Goal: Task Accomplishment & Management: Manage account settings

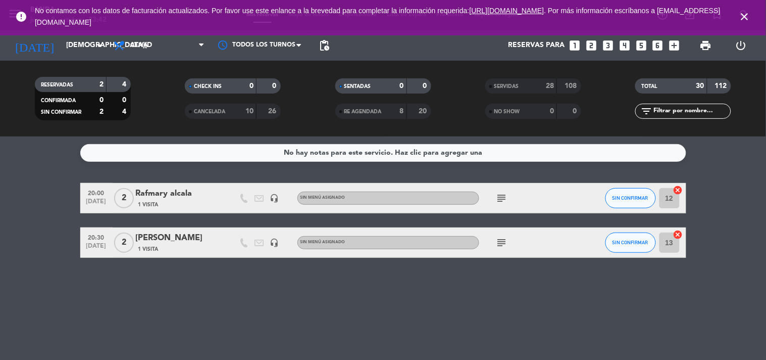
click at [342, 359] on div "No hay notas para este servicio. Haz clic para agregar una 20:00 [DATE] 2 [PERS…" at bounding box center [383, 247] width 766 height 223
click at [741, 14] on icon "close" at bounding box center [745, 17] width 12 height 12
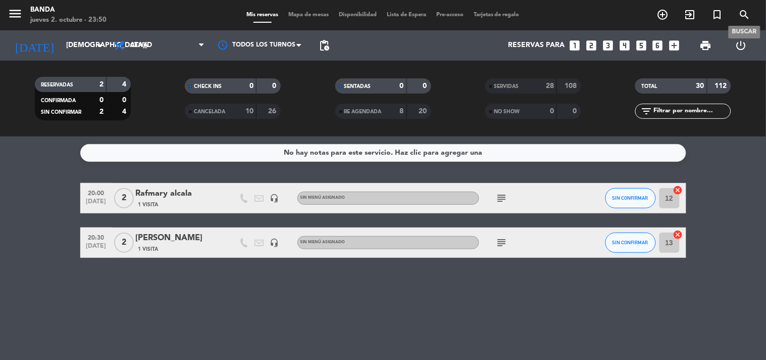
click at [741, 14] on icon "search" at bounding box center [745, 15] width 12 height 12
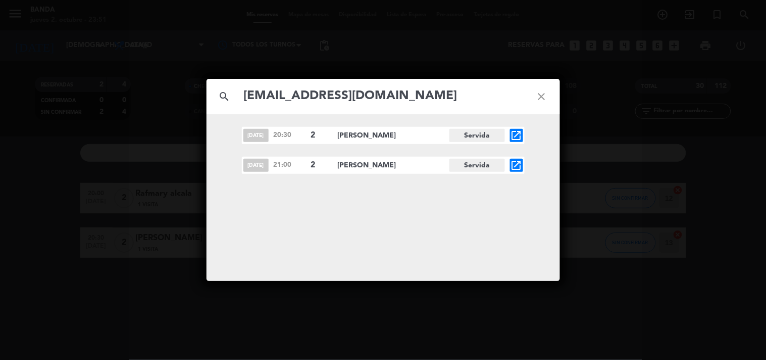
type input "[EMAIL_ADDRESS][DOMAIN_NAME]"
click at [541, 100] on icon "close" at bounding box center [542, 96] width 36 height 36
click at [541, 101] on icon "close" at bounding box center [542, 96] width 36 height 36
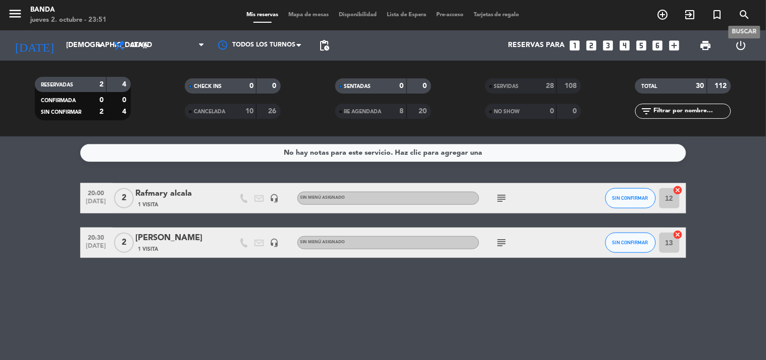
click at [748, 18] on icon "search" at bounding box center [745, 15] width 12 height 12
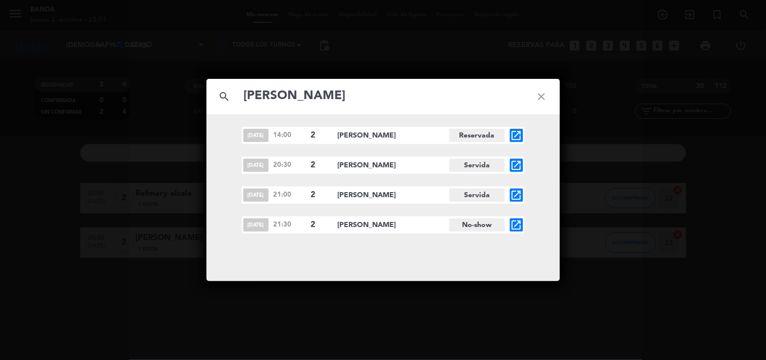
type input "[PERSON_NAME]"
click at [518, 226] on icon "open_in_new" at bounding box center [517, 225] width 12 height 12
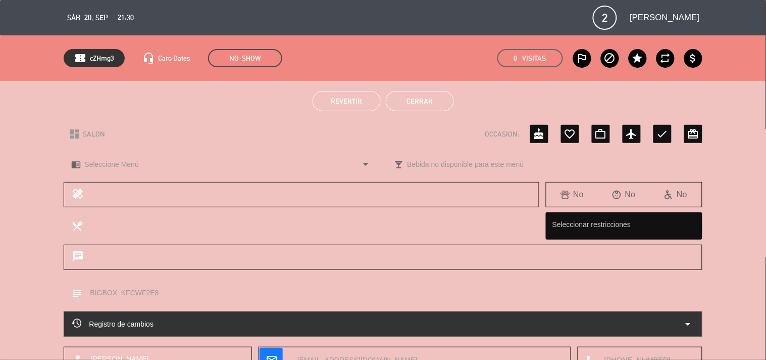
click at [335, 103] on span "Revertir" at bounding box center [346, 101] width 31 height 8
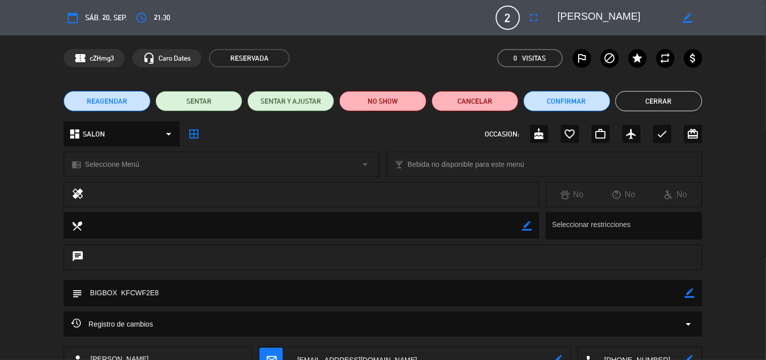
click at [687, 293] on icon "border_color" at bounding box center [690, 293] width 10 height 10
click at [654, 294] on textarea at bounding box center [383, 293] width 603 height 26
type textarea "BIGBOX KFCWF2E8 / LE HABIAN CONFIRMADO CANCELACION POR WSP. EL CODIGO QUEDO EN …"
click at [690, 291] on icon at bounding box center [690, 293] width 10 height 10
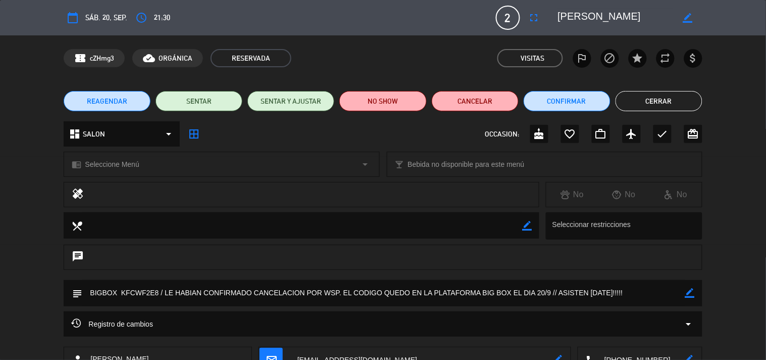
click at [105, 100] on span "REAGENDAR" at bounding box center [107, 101] width 40 height 11
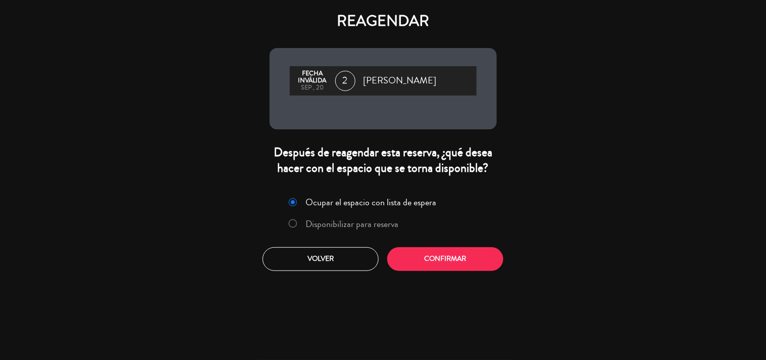
click at [309, 222] on label "Disponibilizar para reserva" at bounding box center [352, 223] width 93 height 9
click at [436, 263] on button "Confirmar" at bounding box center [445, 259] width 116 height 24
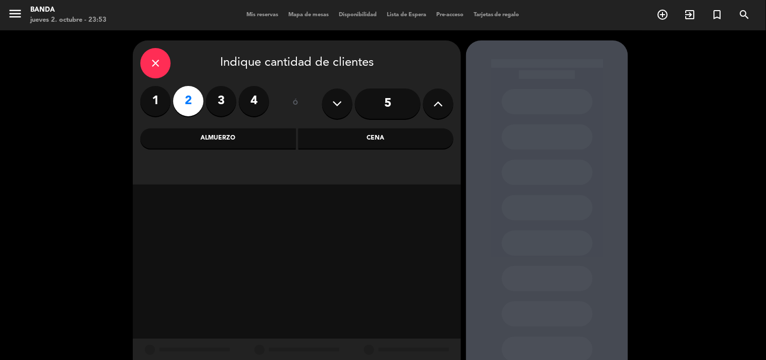
click at [162, 65] on div "close" at bounding box center [155, 63] width 30 height 30
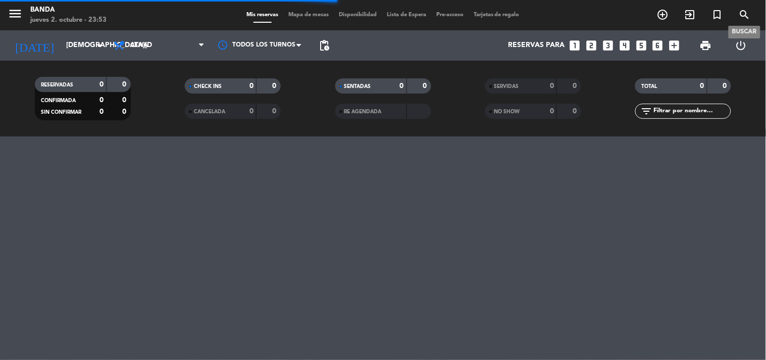
click at [744, 15] on icon "search" at bounding box center [745, 15] width 12 height 12
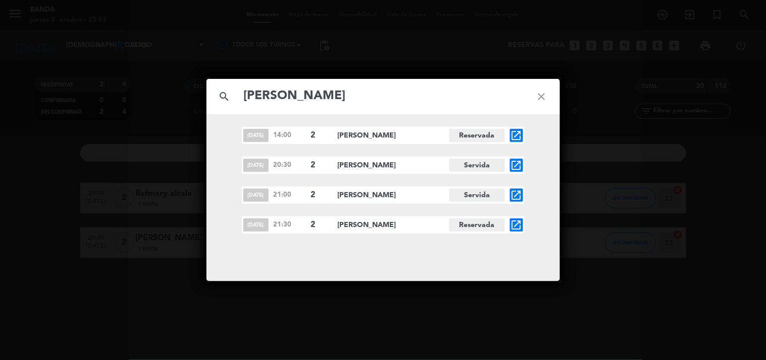
type input "[PERSON_NAME]"
click at [514, 227] on icon "open_in_new" at bounding box center [517, 225] width 12 height 12
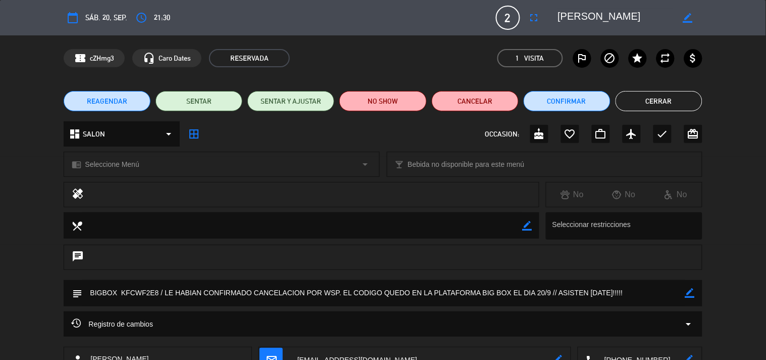
click at [90, 105] on span "REAGENDAR" at bounding box center [107, 101] width 40 height 11
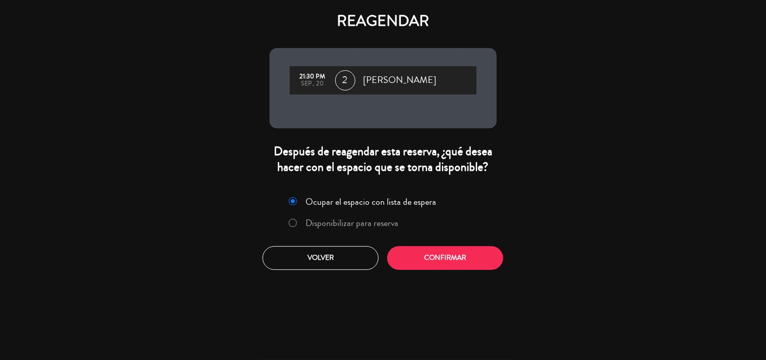
click at [296, 218] on label "Disponibilizar para reserva" at bounding box center [344, 223] width 120 height 18
click at [437, 250] on button "Confirmar" at bounding box center [445, 258] width 116 height 24
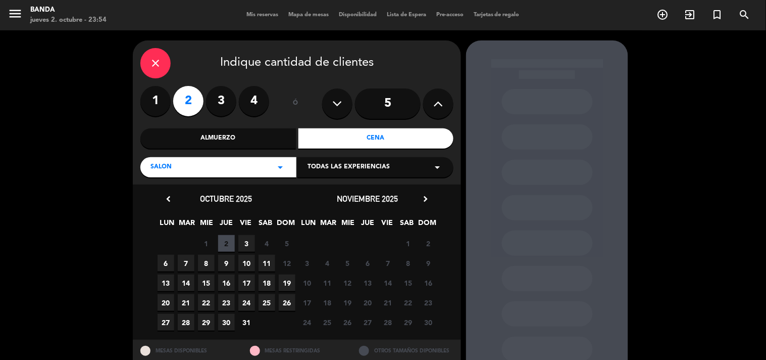
click at [263, 306] on span "25" at bounding box center [267, 302] width 17 height 17
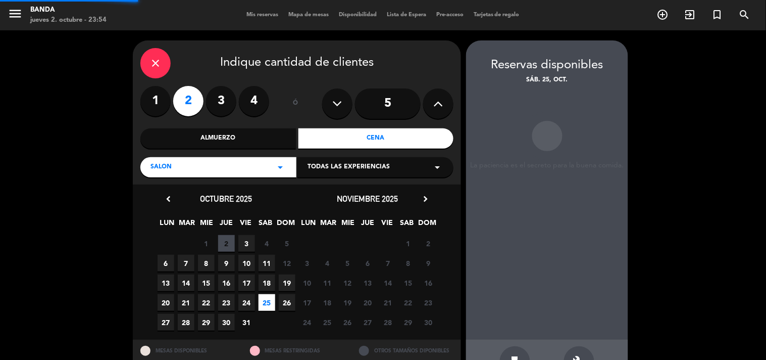
scroll to position [33, 0]
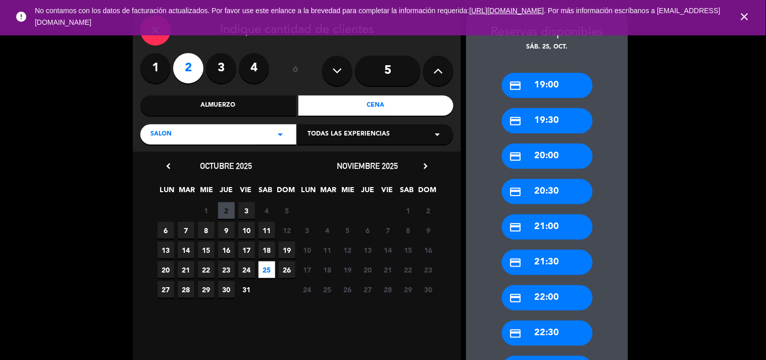
click at [163, 36] on div "close" at bounding box center [155, 30] width 30 height 30
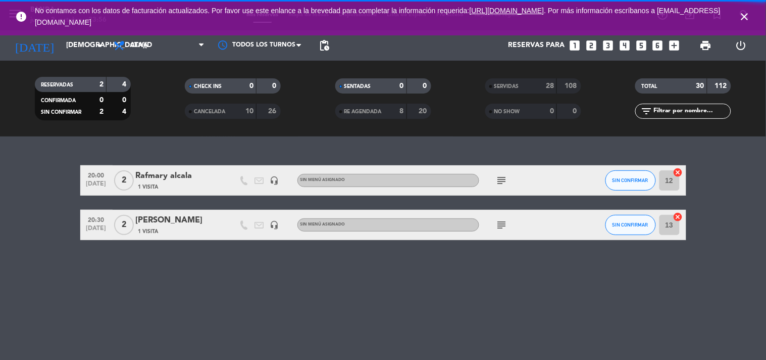
click at [748, 14] on icon "close" at bounding box center [745, 17] width 12 height 12
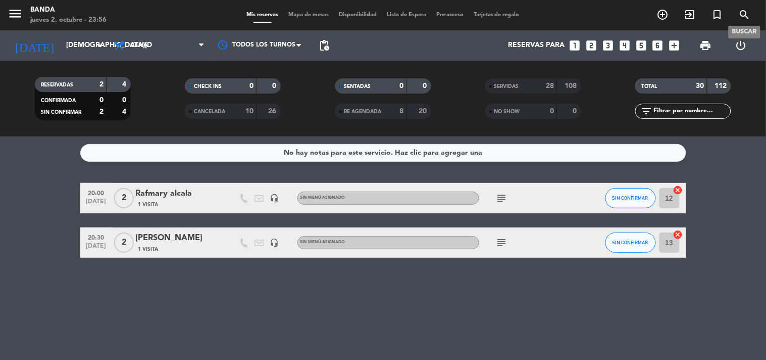
click at [745, 11] on icon "search" at bounding box center [745, 15] width 12 height 12
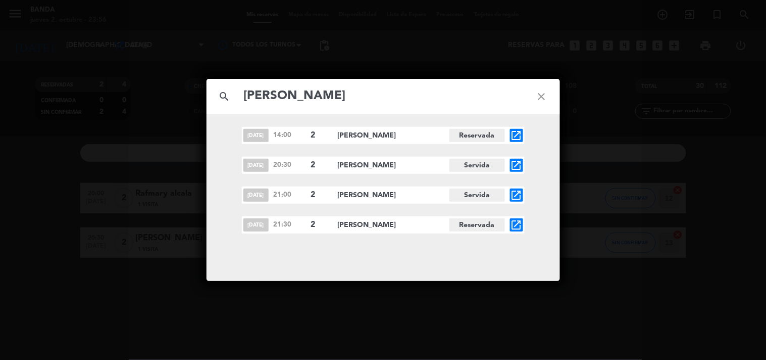
type input "[PERSON_NAME]"
click at [519, 222] on icon "open_in_new" at bounding box center [517, 225] width 12 height 12
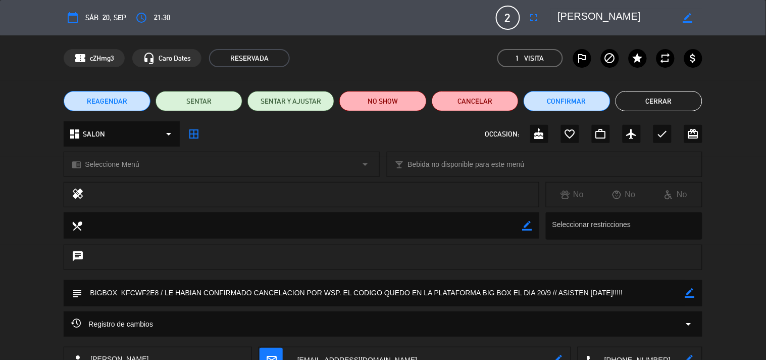
click at [692, 295] on icon "border_color" at bounding box center [690, 293] width 10 height 10
drag, startPoint x: 628, startPoint y: 293, endPoint x: 564, endPoint y: 305, distance: 65.2
click at [564, 305] on textarea at bounding box center [383, 293] width 603 height 26
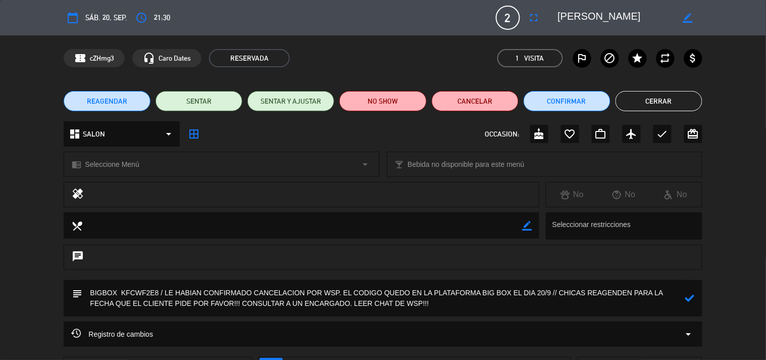
type textarea "BIGBOX KFCWF2E8 / LE HABIAN CONFIRMADO CANCELACION POR WSP. EL CODIGO QUEDO EN …"
click at [692, 301] on icon at bounding box center [690, 298] width 10 height 10
click at [394, 98] on button "NO SHOW" at bounding box center [382, 101] width 87 height 20
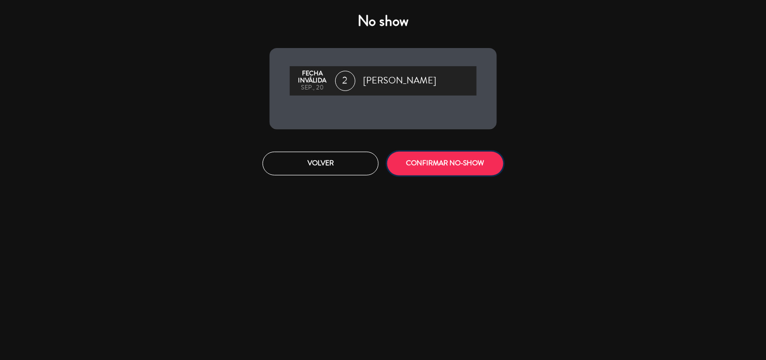
click at [441, 158] on button "CONFIRMAR NO-SHOW" at bounding box center [445, 164] width 116 height 24
